Goal: Information Seeking & Learning: Learn about a topic

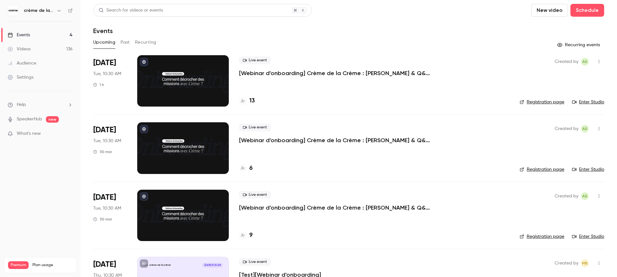
click at [128, 42] on button "Past" at bounding box center [124, 42] width 9 height 10
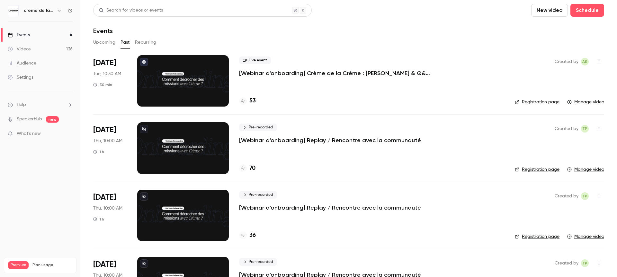
click at [268, 72] on p "[Webinar d'onboarding] Crème de la Crème : [PERSON_NAME] & Q&A par [PERSON_NAME]" at bounding box center [335, 73] width 193 height 8
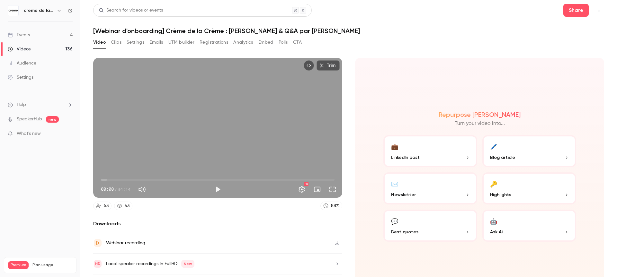
click at [212, 42] on button "Registrations" at bounding box center [213, 42] width 29 height 10
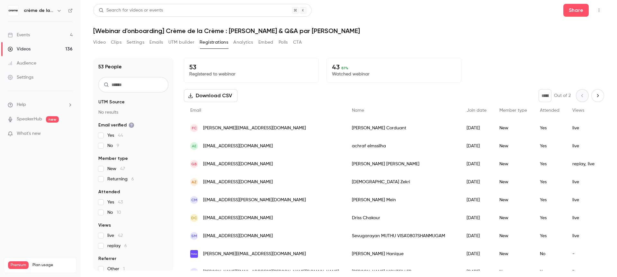
scroll to position [485, 0]
